Goal: Transaction & Acquisition: Purchase product/service

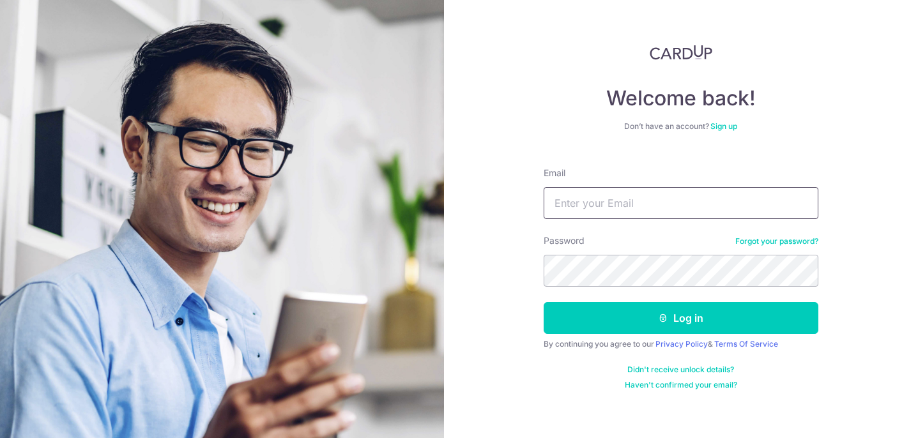
type input "[EMAIL_ADDRESS][DOMAIN_NAME]"
click at [681, 318] on button "Log in" at bounding box center [681, 318] width 275 height 32
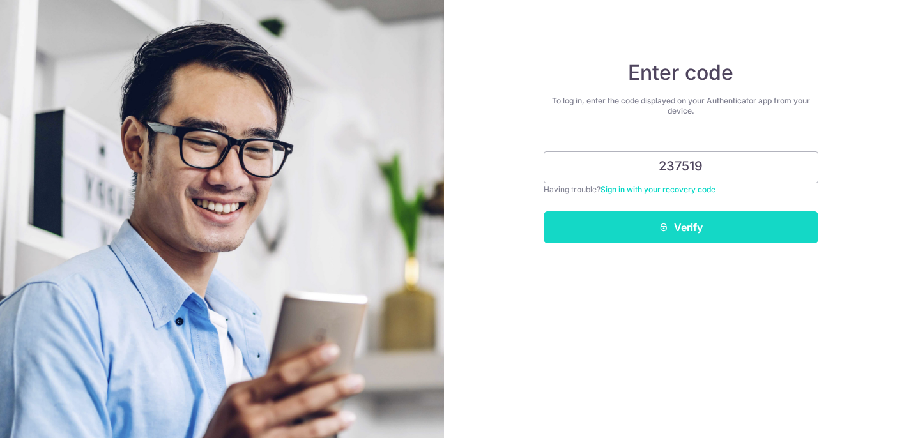
type input "237519"
click at [671, 232] on button "Verify" at bounding box center [681, 228] width 275 height 32
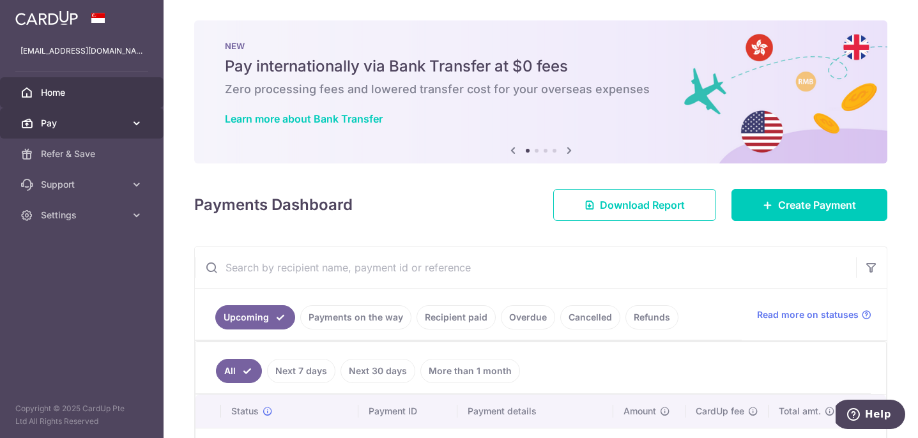
click at [143, 126] on icon at bounding box center [136, 123] width 13 height 13
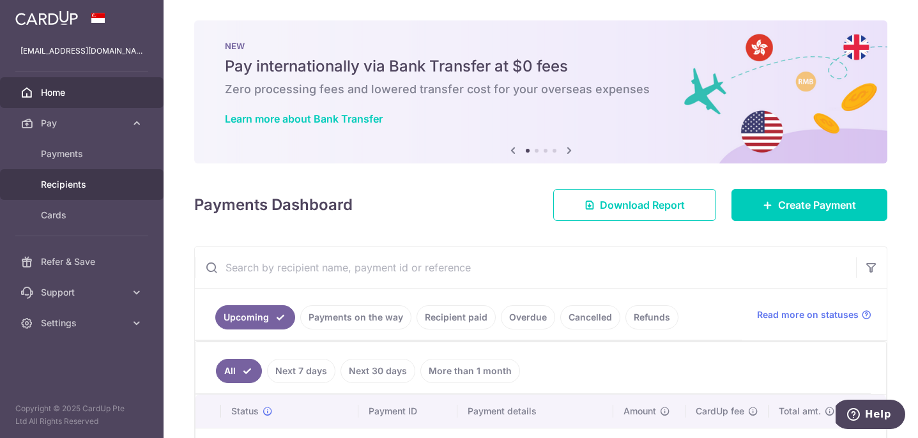
click at [81, 178] on link "Recipients" at bounding box center [82, 184] width 164 height 31
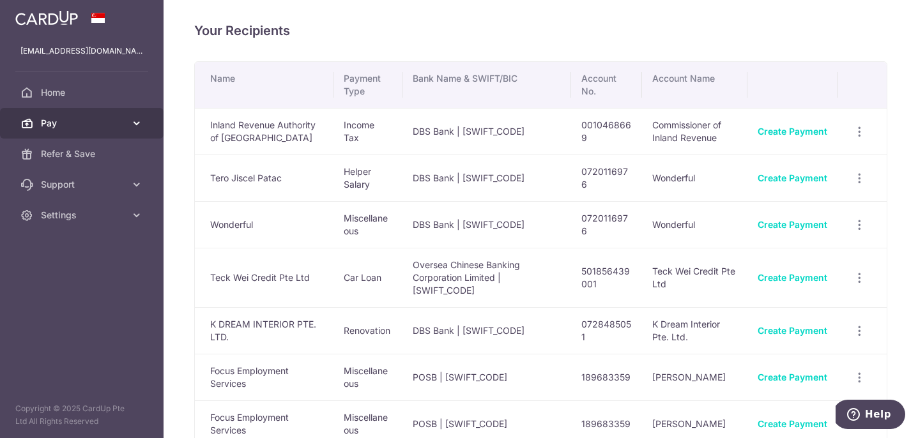
click at [89, 121] on span "Pay" at bounding box center [83, 123] width 84 height 13
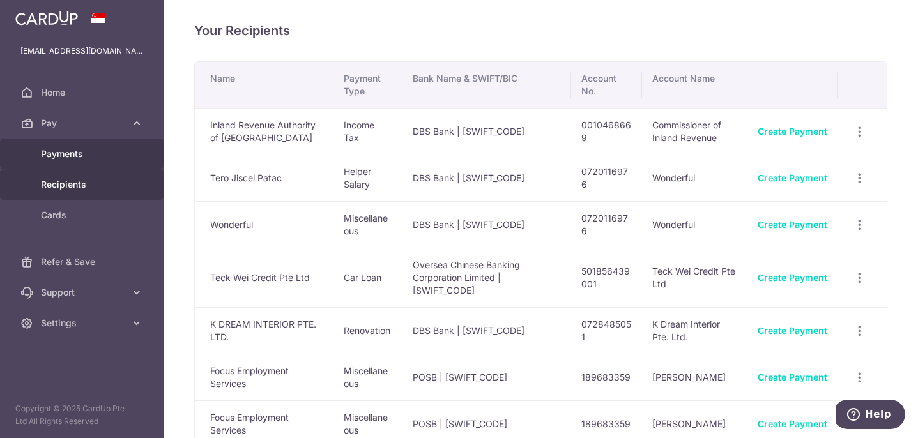
click at [92, 159] on span "Payments" at bounding box center [83, 154] width 84 height 13
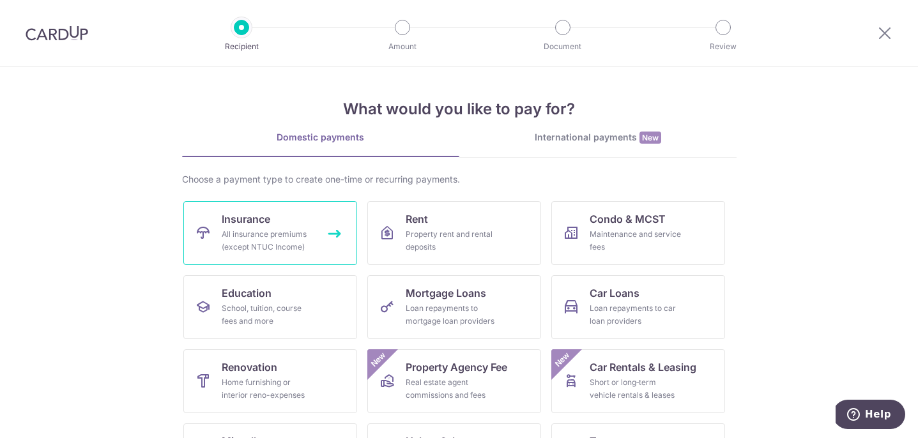
click at [281, 238] on div "All insurance premiums (except NTUC Income)" at bounding box center [268, 241] width 92 height 26
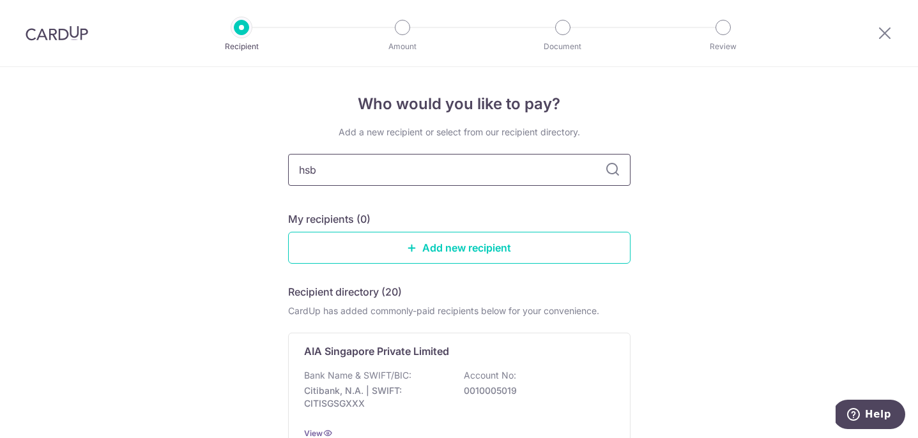
type input "hsbc"
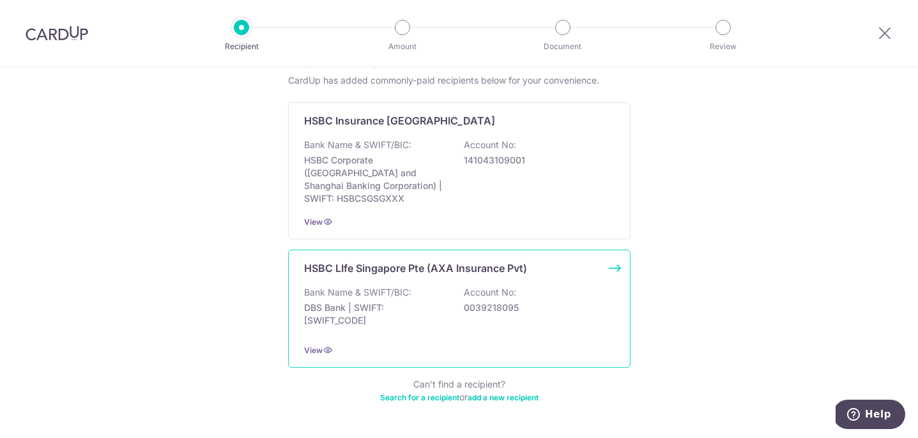
scroll to position [206, 0]
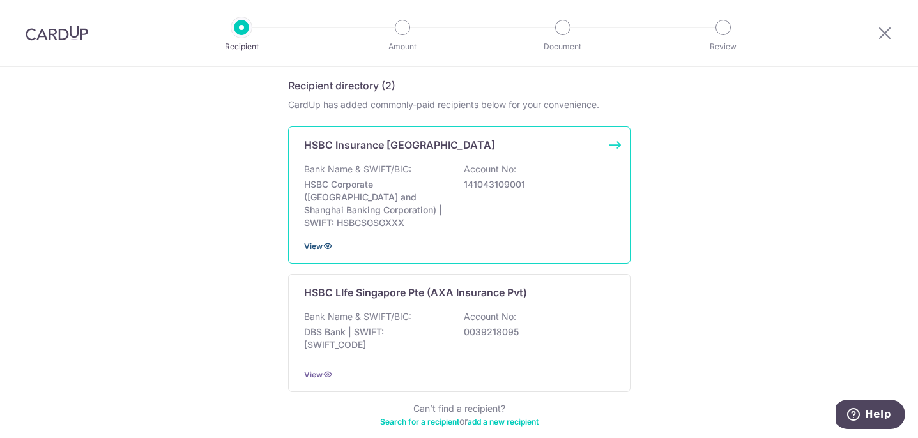
click at [313, 242] on span "View" at bounding box center [313, 247] width 19 height 10
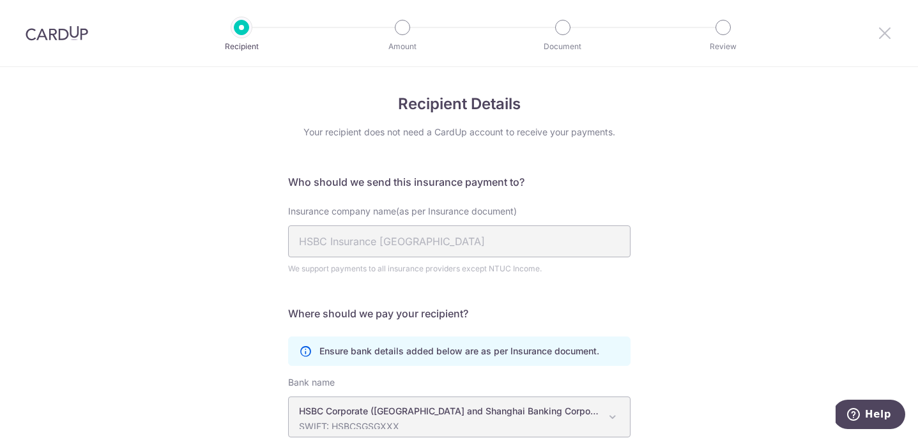
scroll to position [-1, 0]
click at [887, 28] on icon at bounding box center [885, 33] width 15 height 16
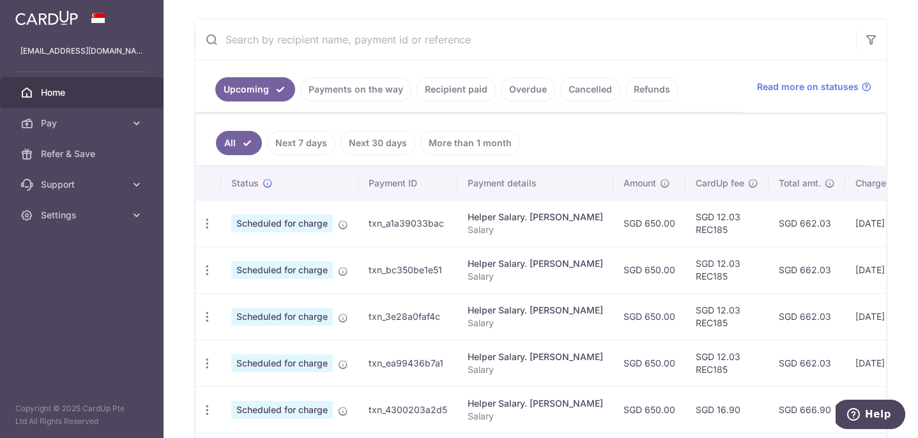
scroll to position [215, 0]
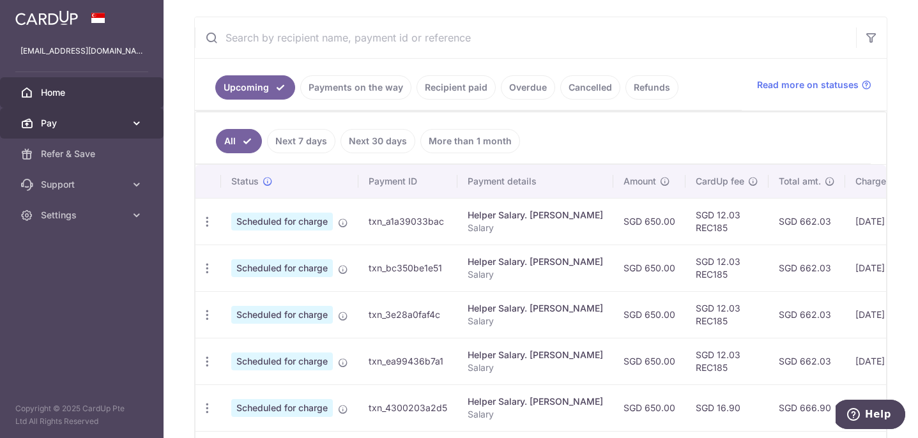
click at [40, 125] on link "Pay" at bounding box center [82, 123] width 164 height 31
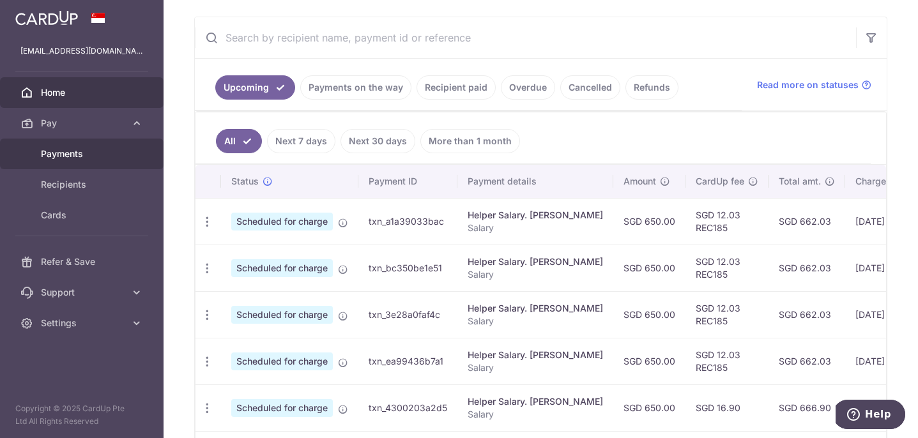
click at [92, 159] on span "Payments" at bounding box center [83, 154] width 84 height 13
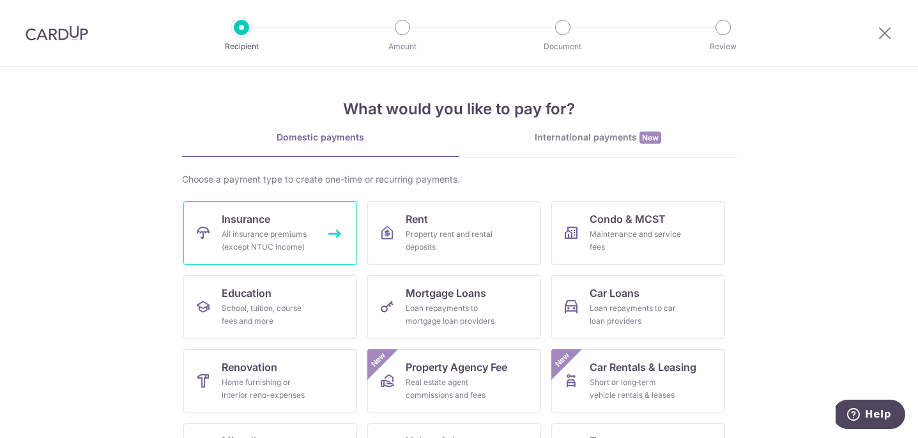
click at [280, 226] on link "Insurance All insurance premiums (except NTUC Income)" at bounding box center [270, 233] width 174 height 64
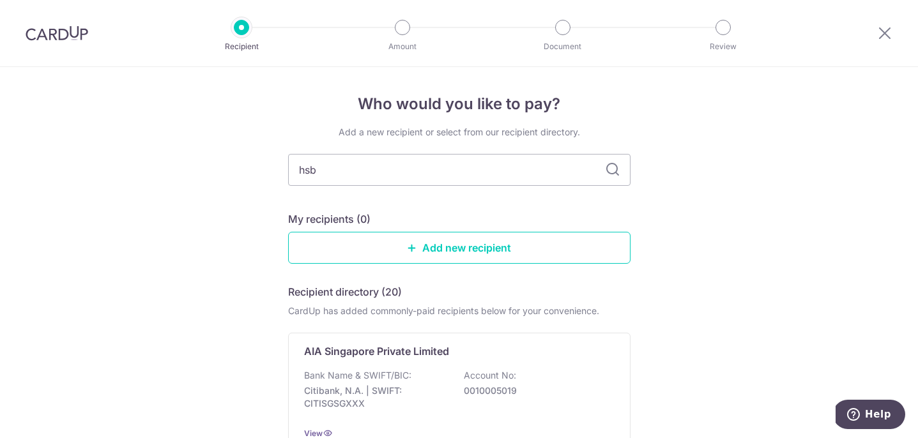
type input "hsbc"
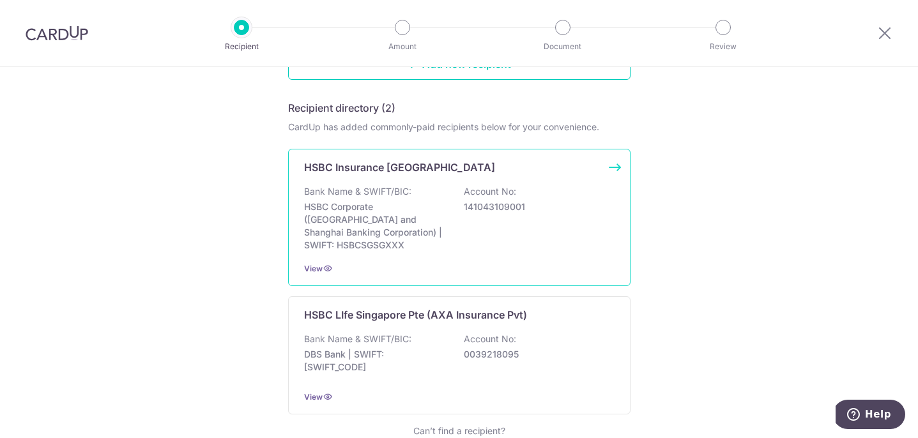
scroll to position [185, 0]
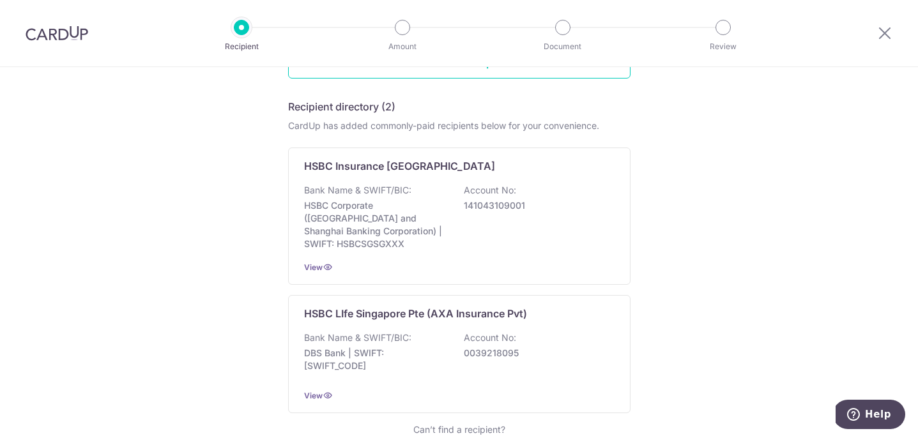
click at [799, 201] on div "Who would you like to pay? Add a new recipient or select from our recipient dir…" at bounding box center [459, 203] width 918 height 643
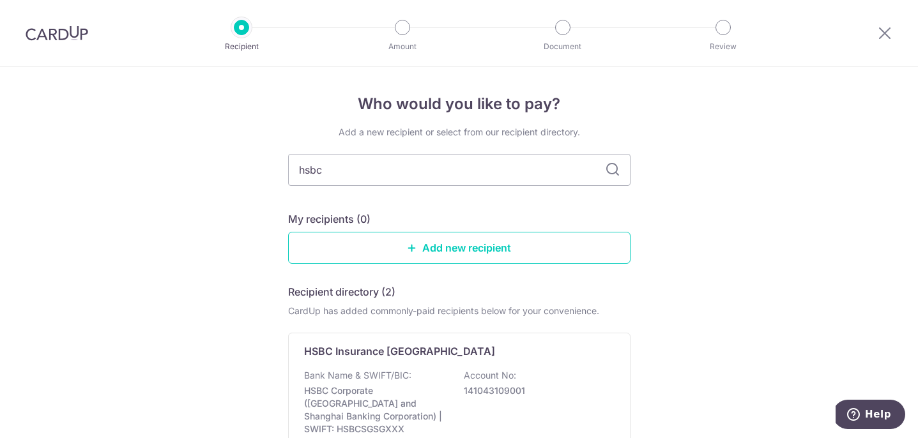
scroll to position [0, 0]
click at [888, 36] on icon at bounding box center [885, 33] width 15 height 16
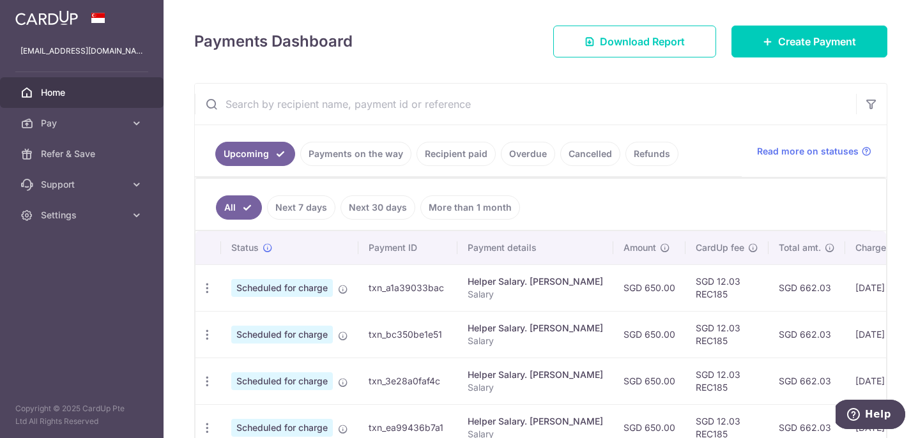
scroll to position [150, 0]
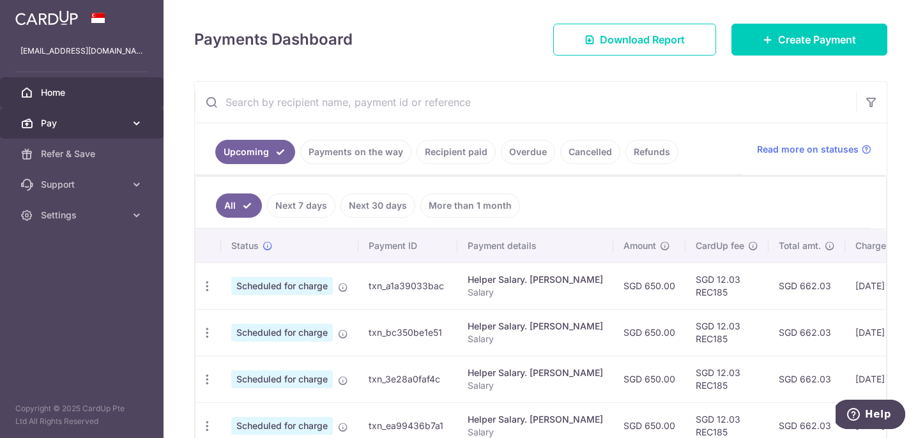
click at [129, 117] on link "Pay" at bounding box center [82, 123] width 164 height 31
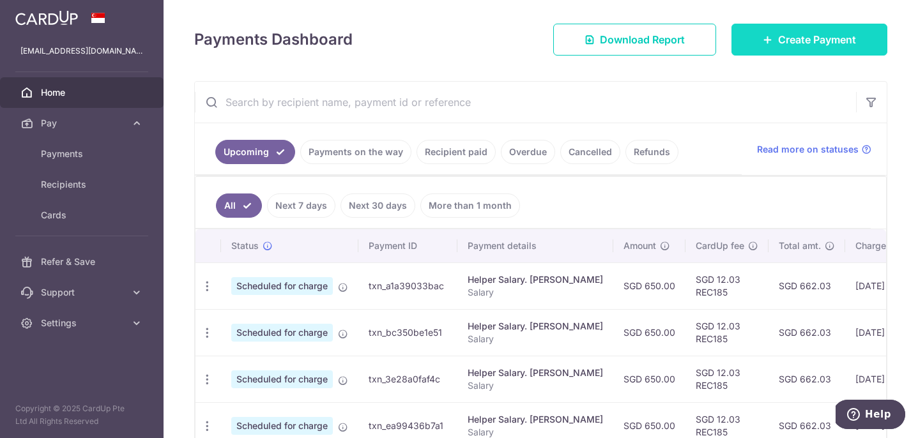
click at [752, 49] on link "Create Payment" at bounding box center [810, 40] width 156 height 32
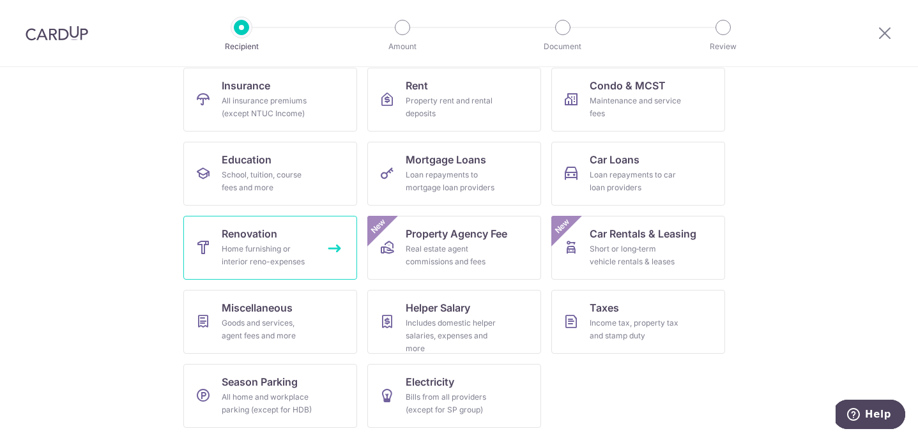
scroll to position [134, 0]
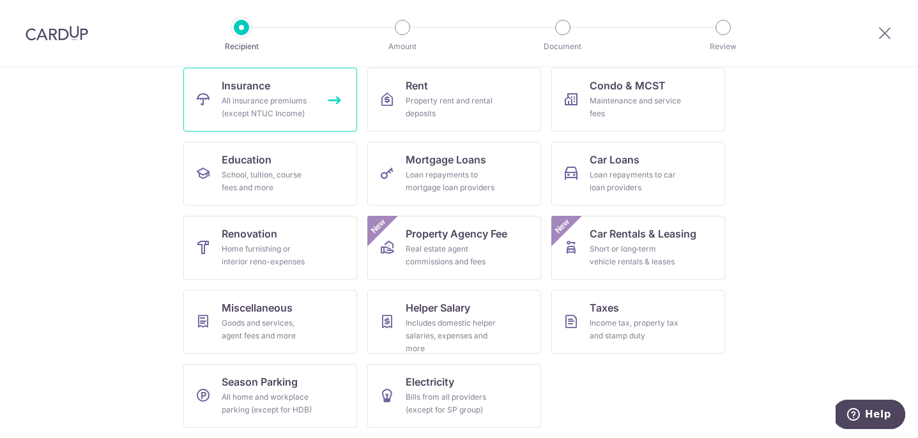
click at [261, 97] on div "All insurance premiums (except NTUC Income)" at bounding box center [268, 108] width 92 height 26
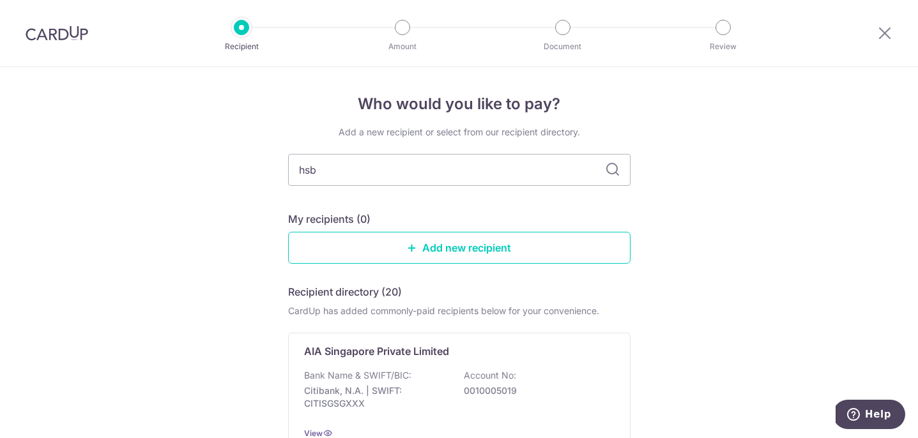
type input "hsbc"
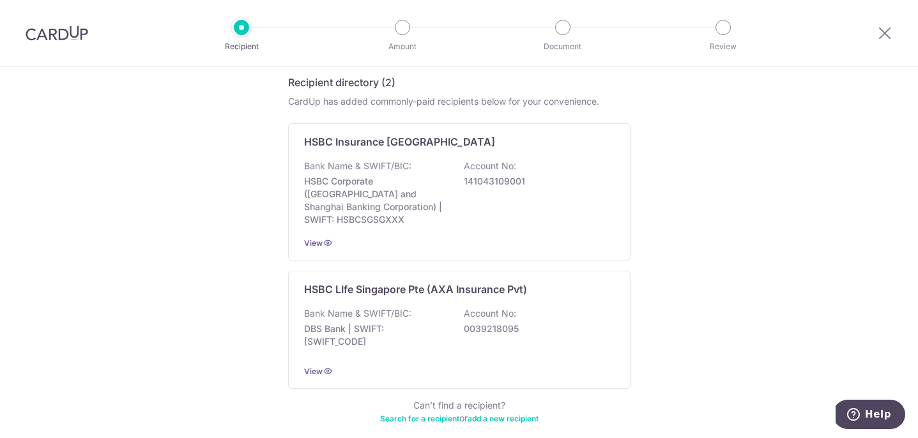
scroll to position [225, 0]
